Goal: Task Accomplishment & Management: Manage account settings

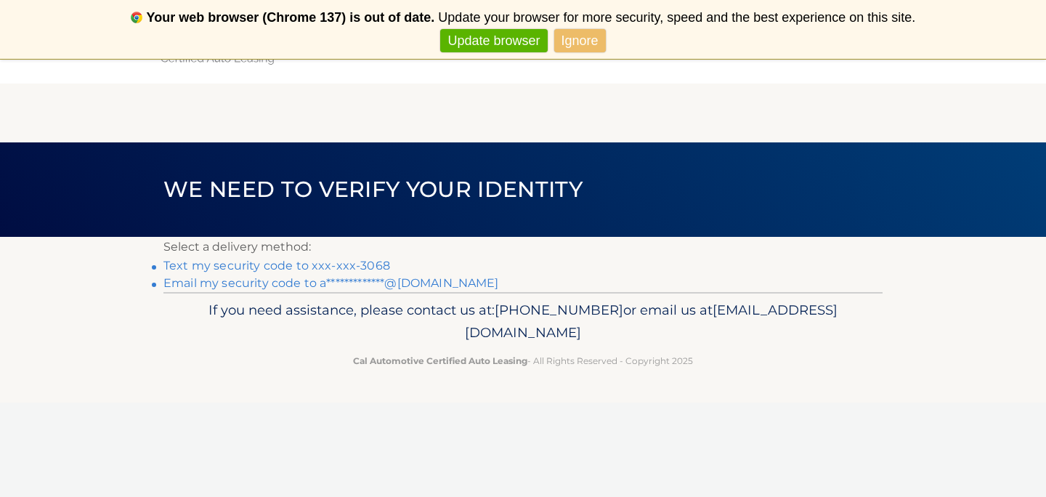
click at [386, 283] on link "**********" at bounding box center [331, 283] width 336 height 14
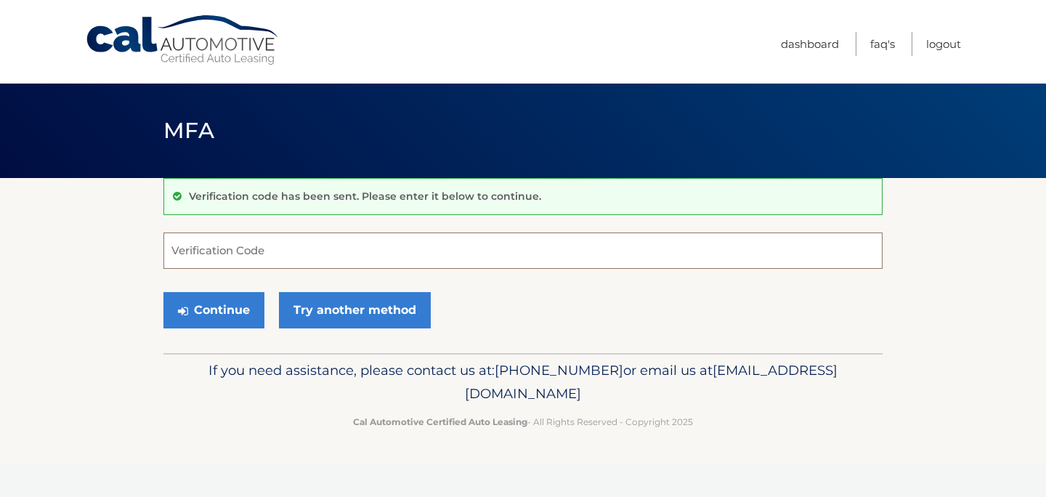
click at [350, 244] on input "Verification Code" at bounding box center [522, 250] width 719 height 36
paste input "735676"
type input "735676"
click at [235, 312] on button "Continue" at bounding box center [213, 310] width 101 height 36
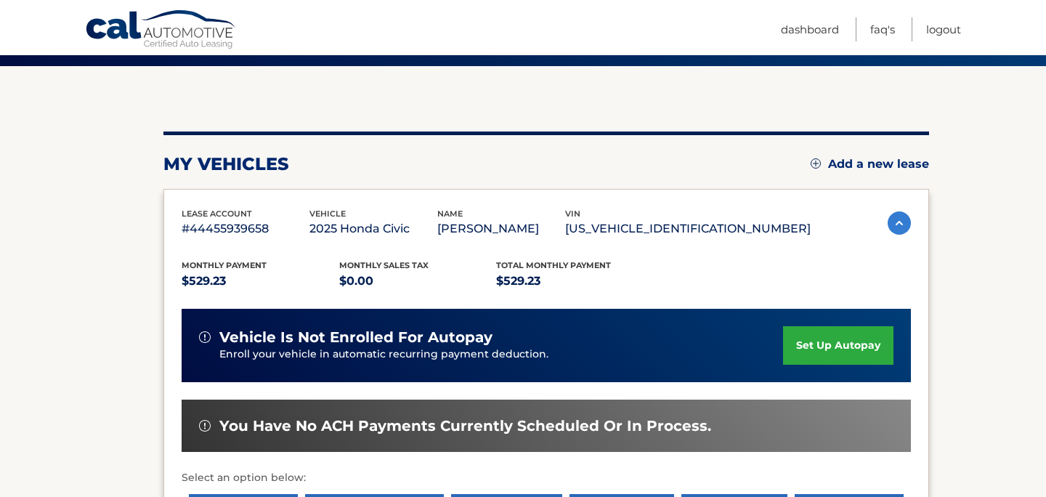
scroll to position [99, 0]
